Goal: Task Accomplishment & Management: Complete application form

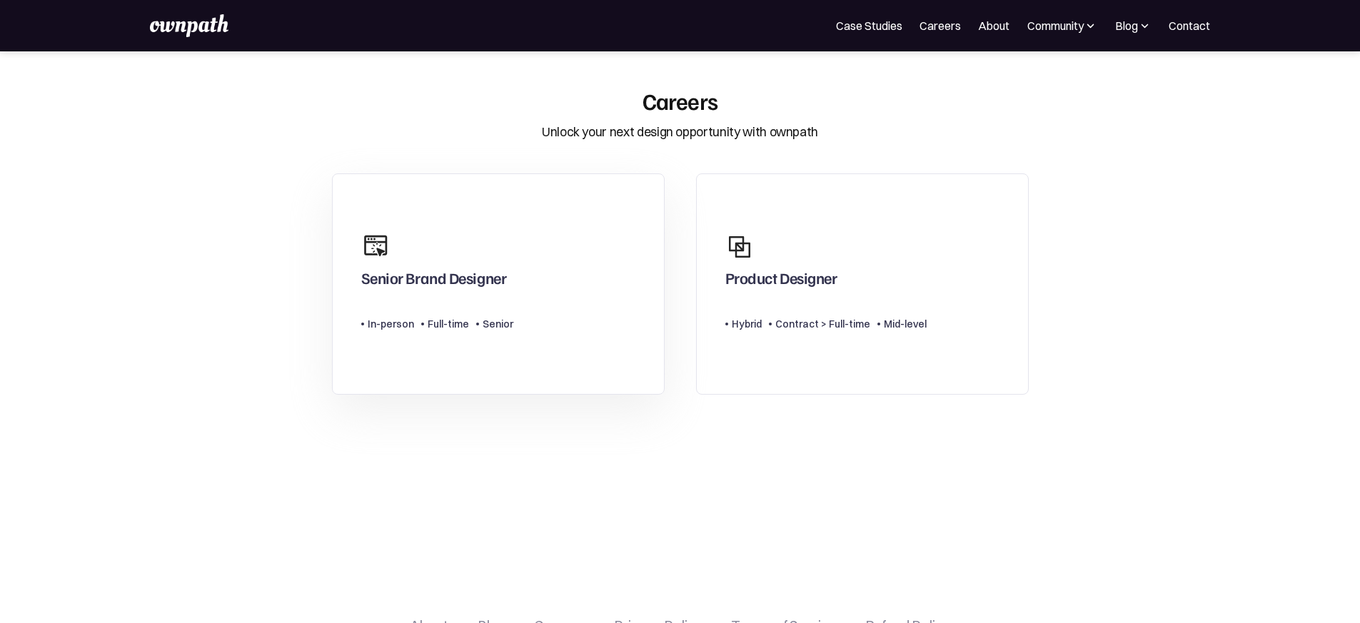
click at [427, 283] on div "Senior Brand Designer" at bounding box center [434, 281] width 146 height 26
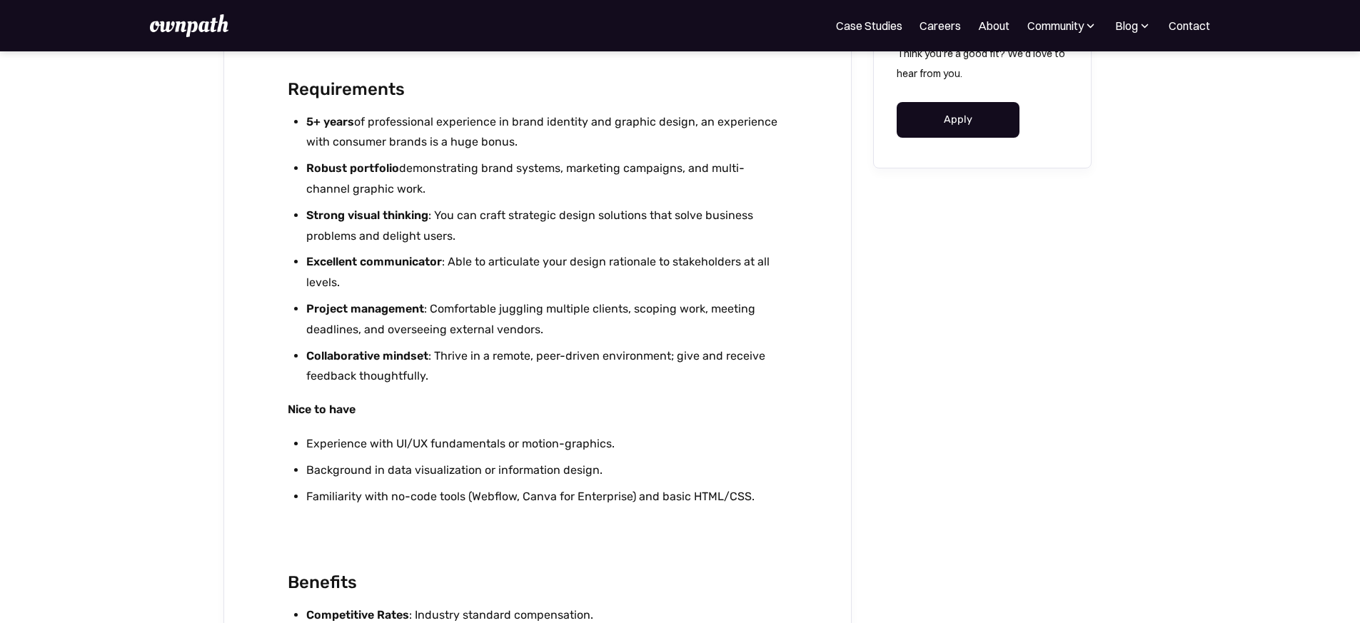
scroll to position [2321, 0]
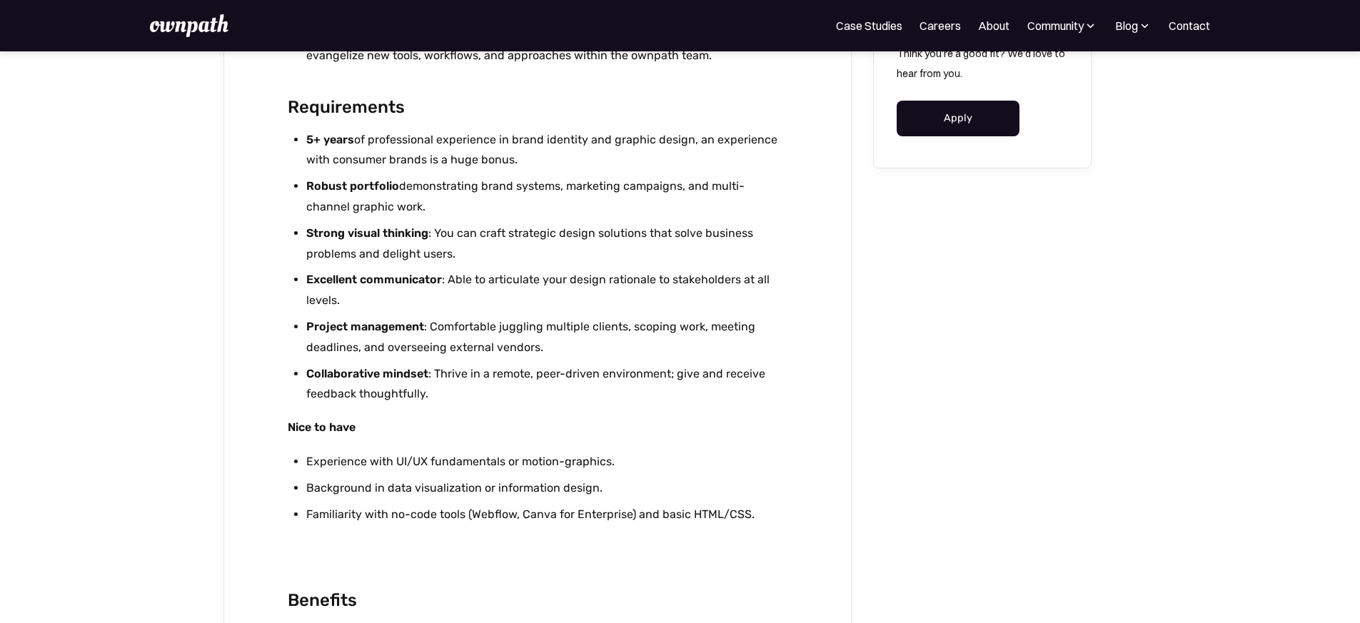
click at [911, 121] on link "Apply" at bounding box center [959, 119] width 124 height 36
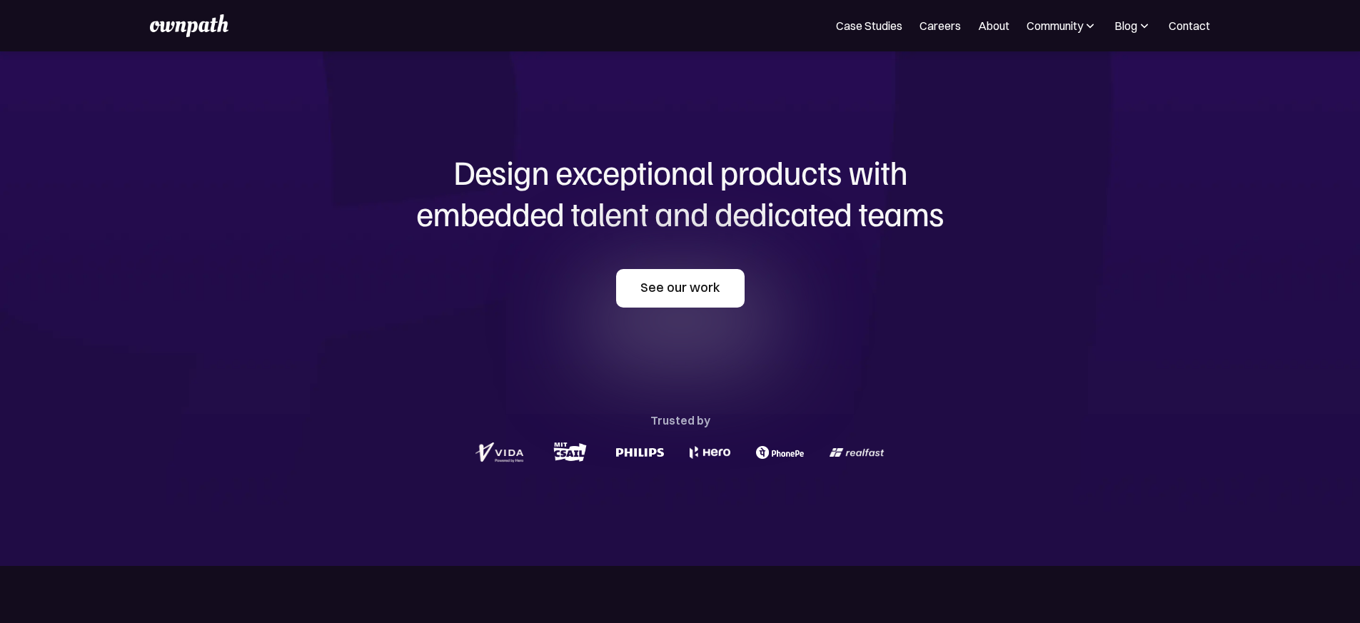
click at [706, 289] on link "See our work" at bounding box center [680, 288] width 129 height 39
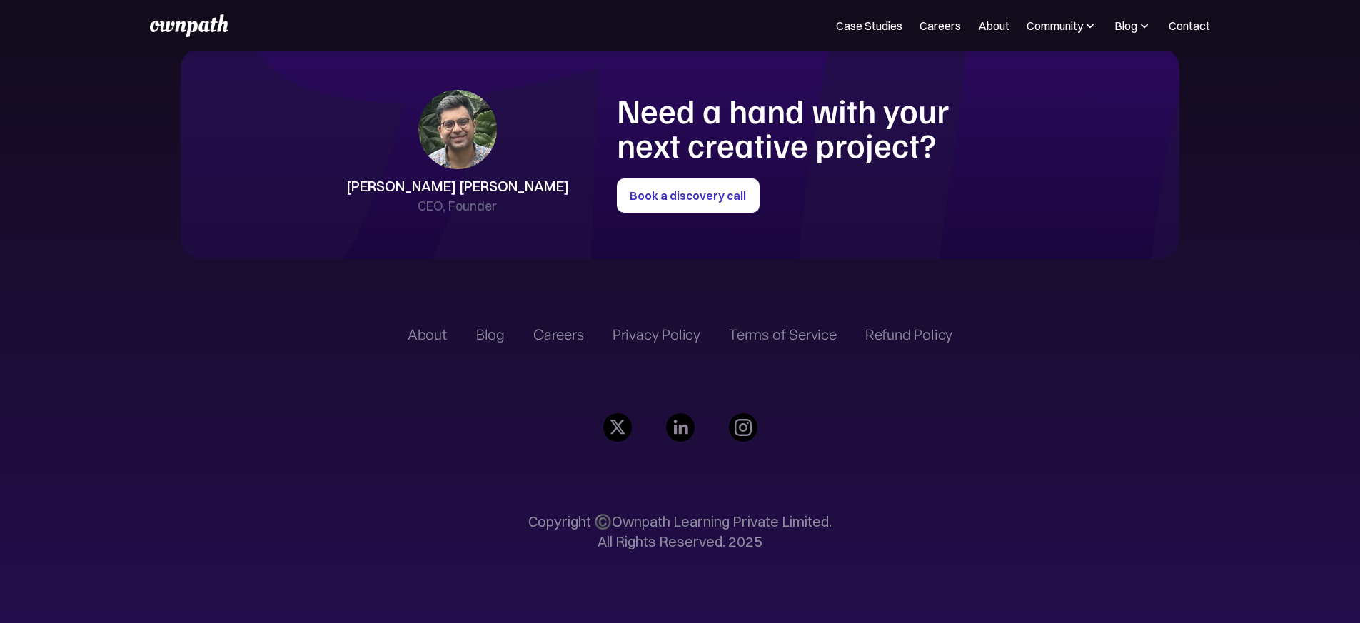
scroll to position [3717, 0]
click at [920, 31] on link "Careers" at bounding box center [940, 25] width 41 height 17
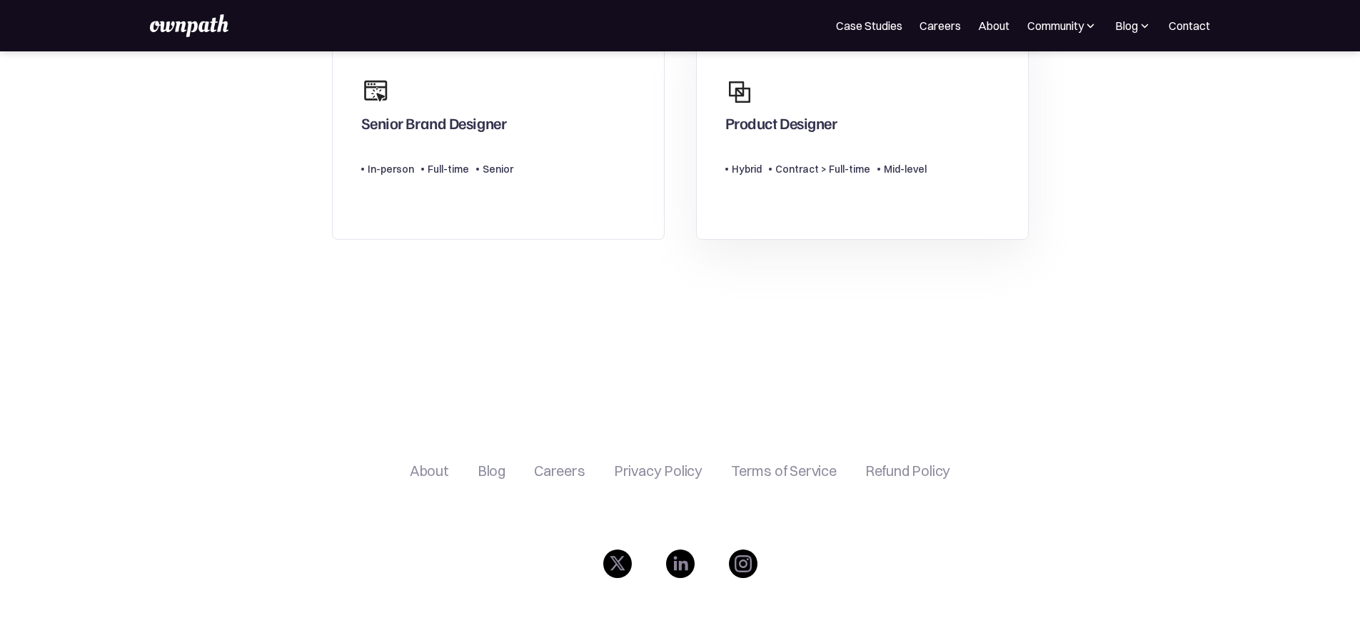
scroll to position [90, 0]
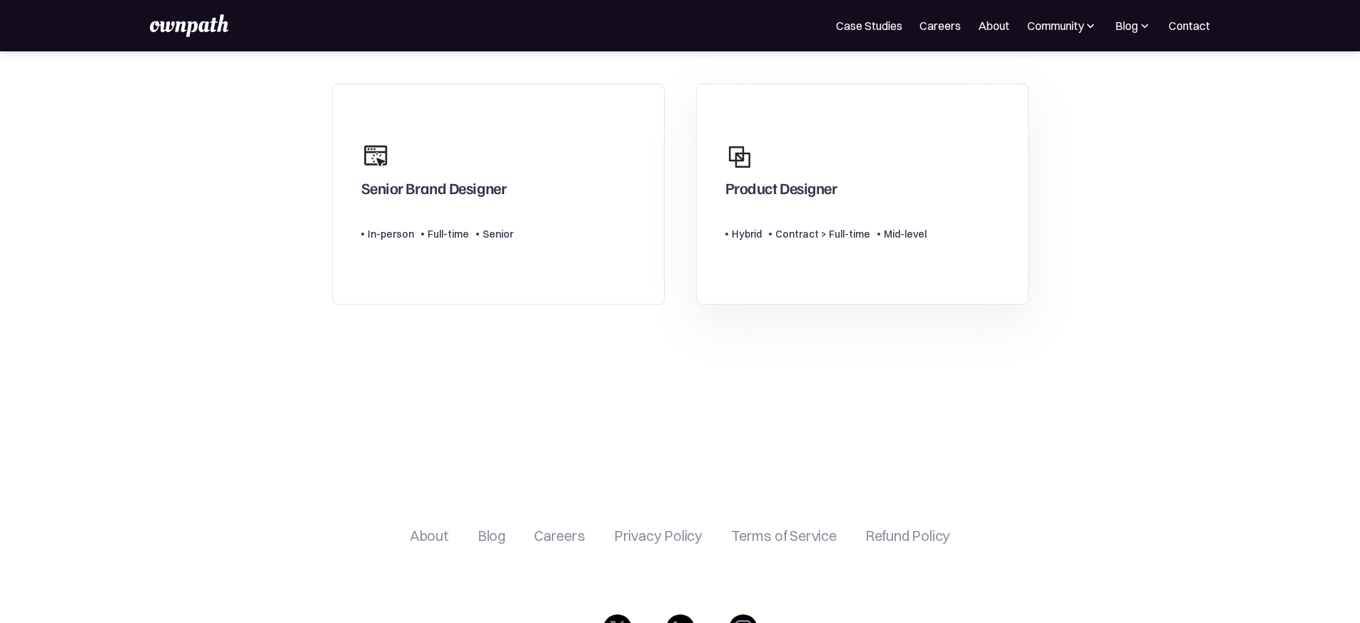
click at [854, 154] on div "Product Designer" at bounding box center [826, 170] width 201 height 69
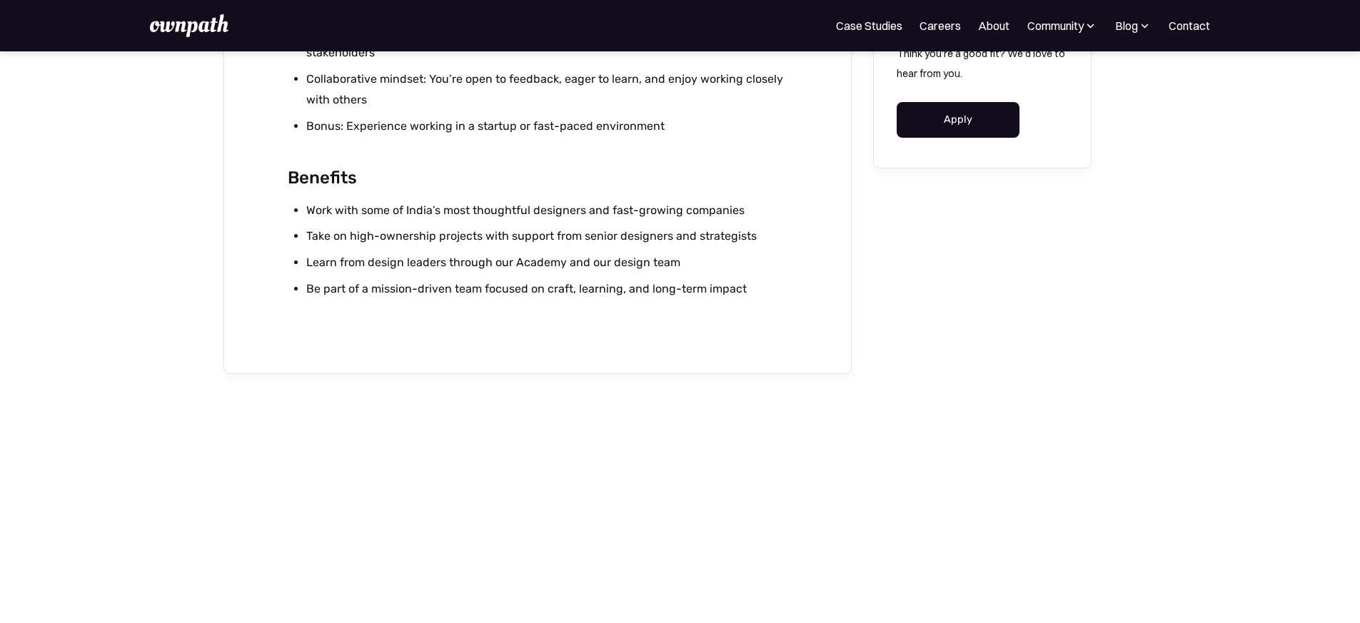
scroll to position [1911, 0]
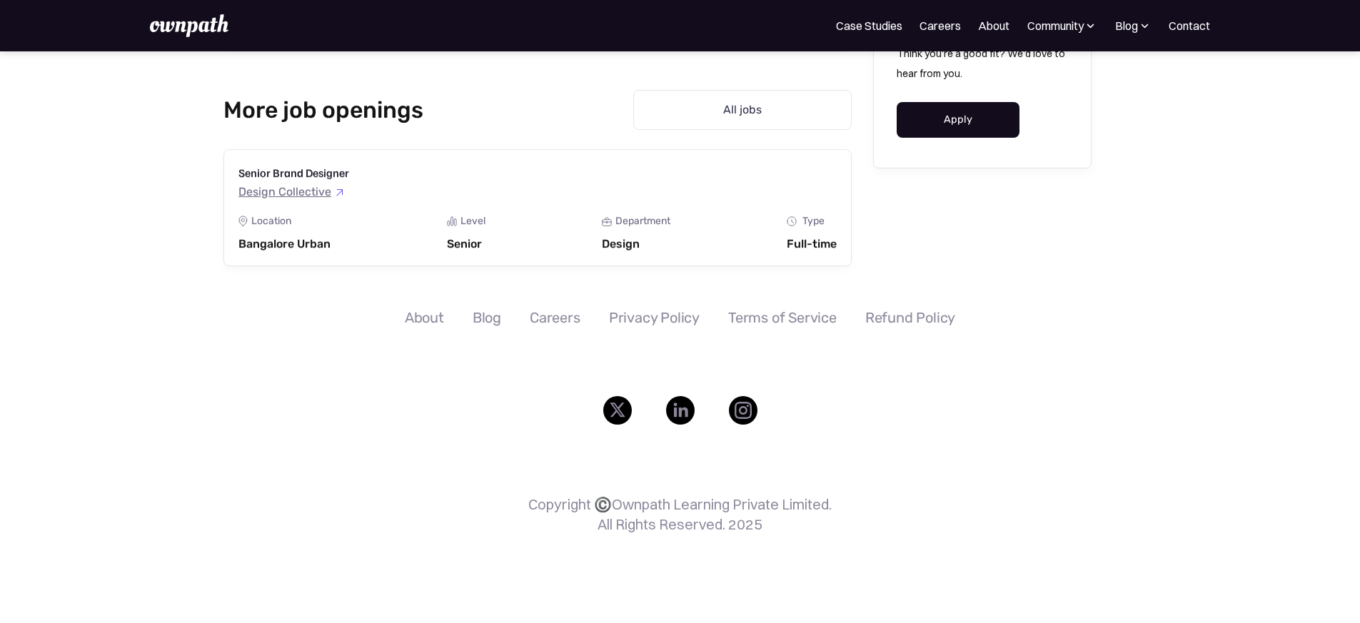
click at [730, 409] on img at bounding box center [743, 410] width 29 height 29
